Goal: Task Accomplishment & Management: Manage account settings

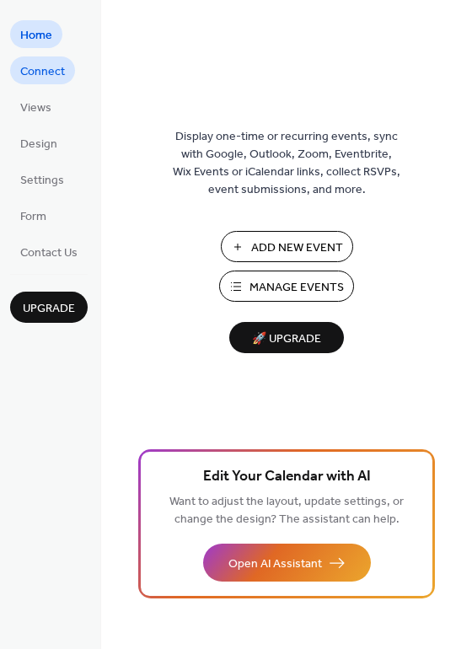
click at [22, 68] on span "Connect" at bounding box center [42, 72] width 45 height 18
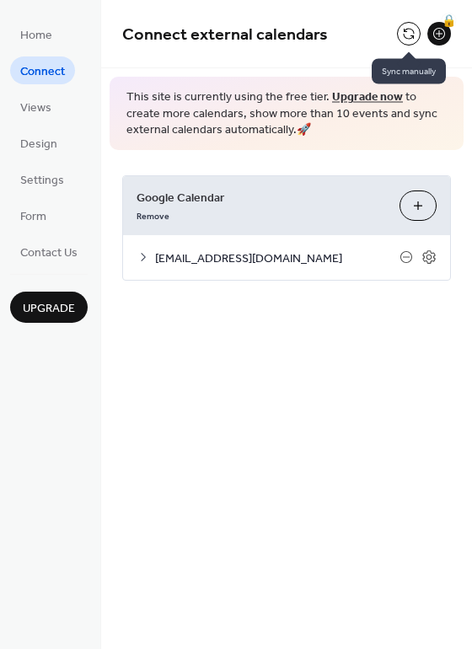
click at [407, 26] on button at bounding box center [409, 34] width 24 height 24
click at [407, 32] on button at bounding box center [409, 34] width 24 height 24
click at [407, 28] on button at bounding box center [409, 34] width 24 height 24
click at [405, 33] on button at bounding box center [409, 34] width 24 height 24
click at [418, 39] on button at bounding box center [409, 34] width 24 height 24
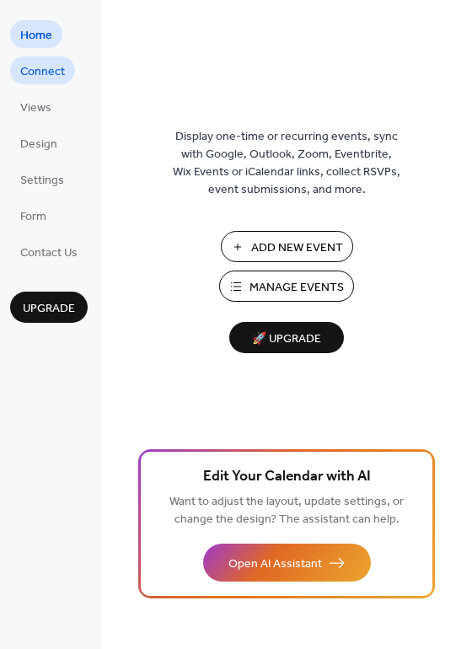
click at [37, 73] on span "Connect" at bounding box center [42, 72] width 45 height 18
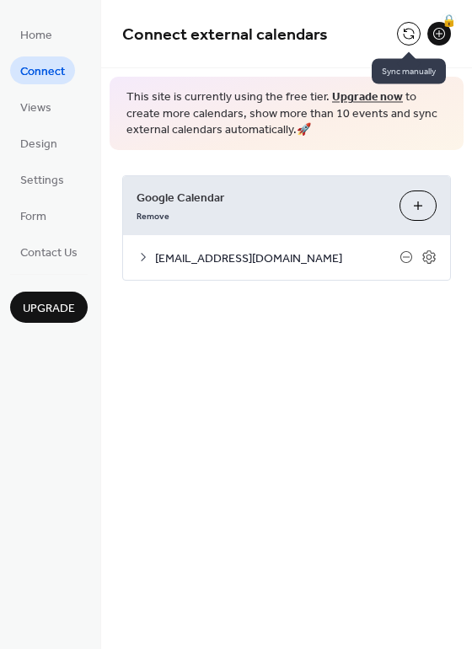
click at [407, 26] on button at bounding box center [409, 34] width 24 height 24
click at [39, 105] on span "Views" at bounding box center [35, 109] width 31 height 18
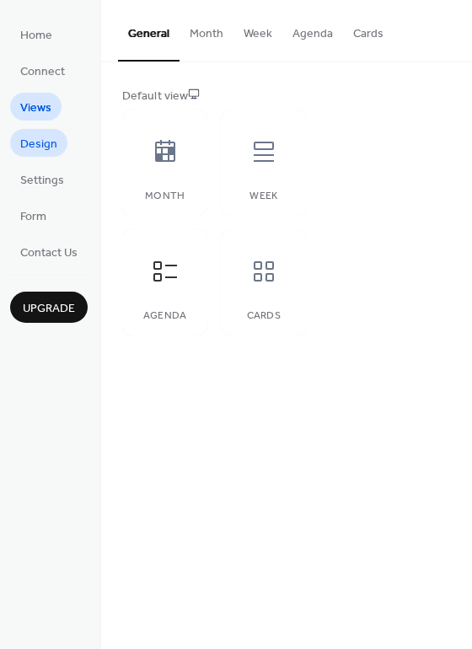
click at [35, 144] on span "Design" at bounding box center [38, 145] width 37 height 18
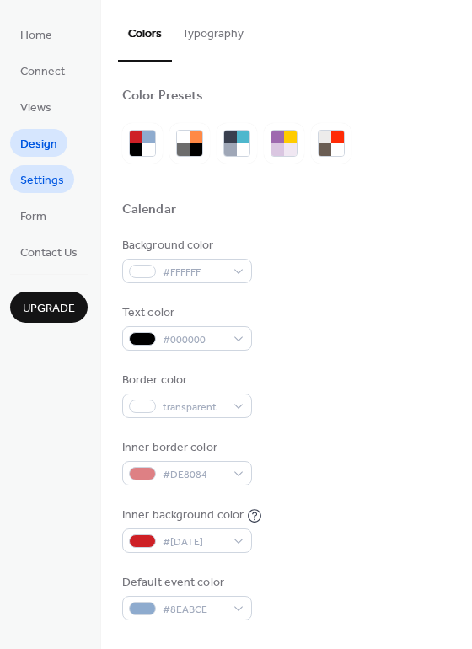
click at [36, 180] on span "Settings" at bounding box center [42, 181] width 44 height 18
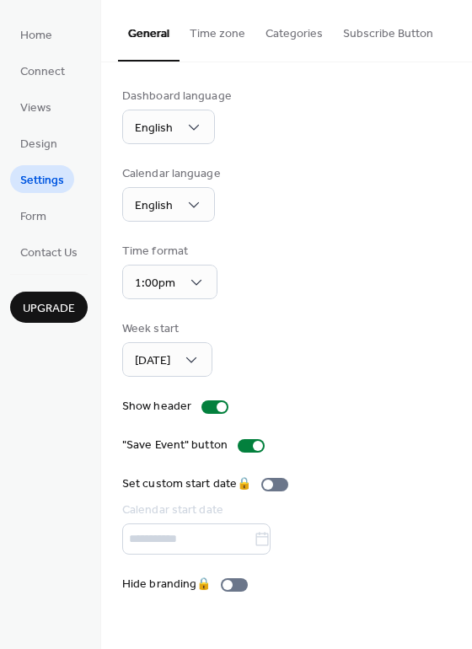
click at [229, 32] on button "Time zone" at bounding box center [218, 30] width 76 height 60
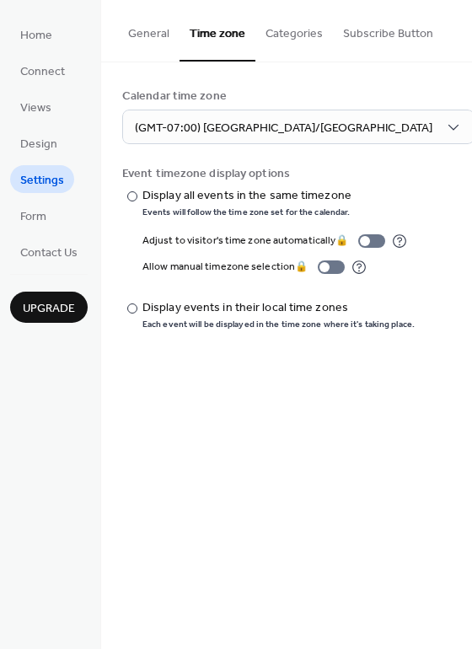
click at [294, 26] on button "Categories" at bounding box center [295, 30] width 78 height 60
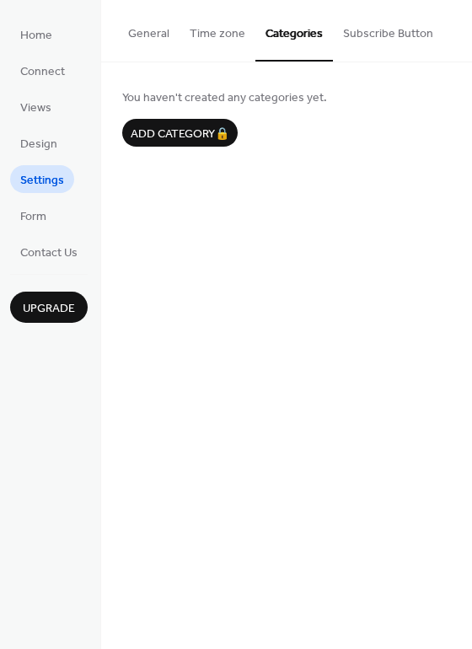
click at [367, 24] on button "Subscribe Button" at bounding box center [388, 30] width 110 height 60
